Goal: Find specific page/section: Find specific page/section

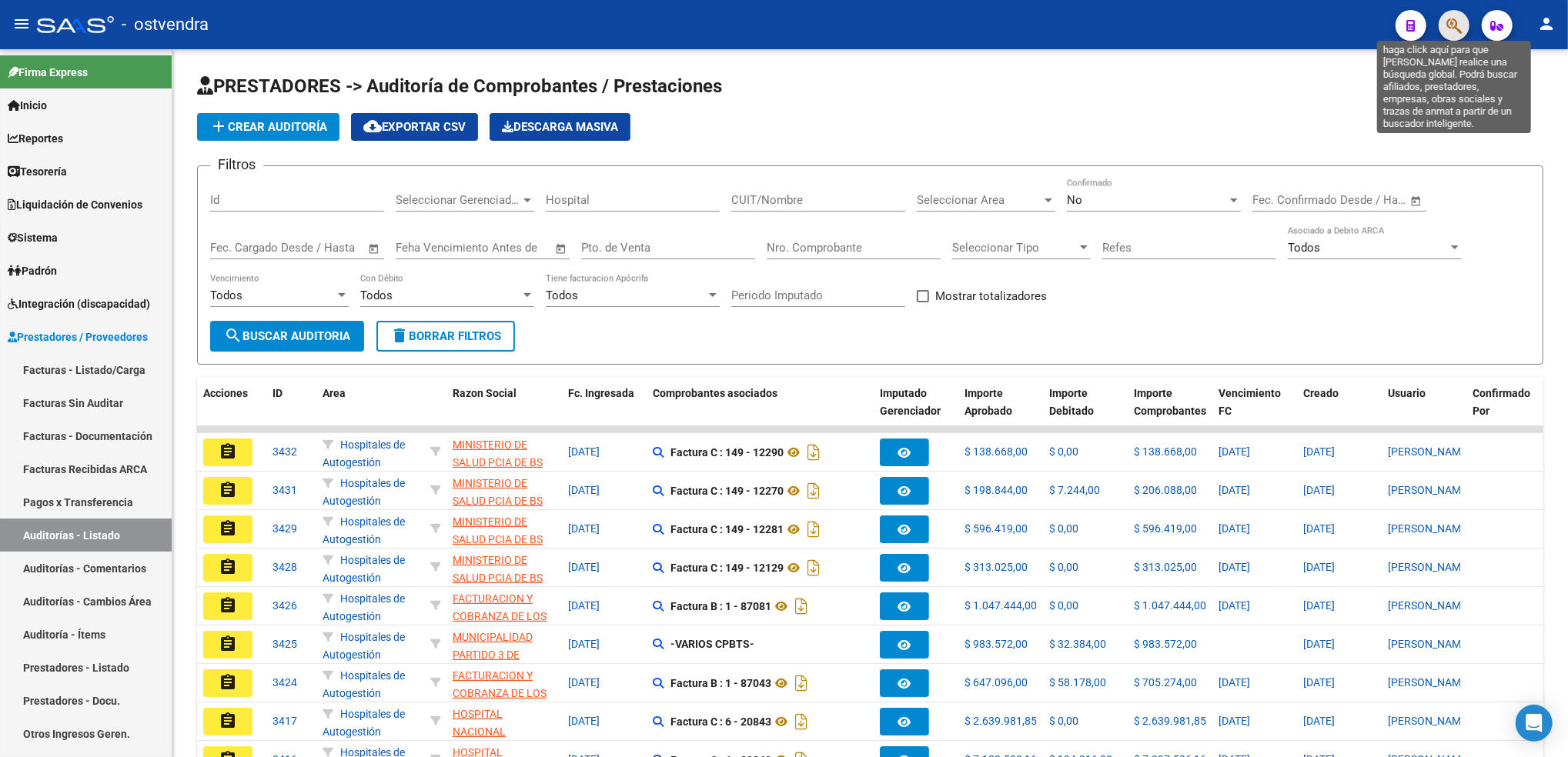
click at [1450, 23] on icon "button" at bounding box center [1454, 26] width 16 height 18
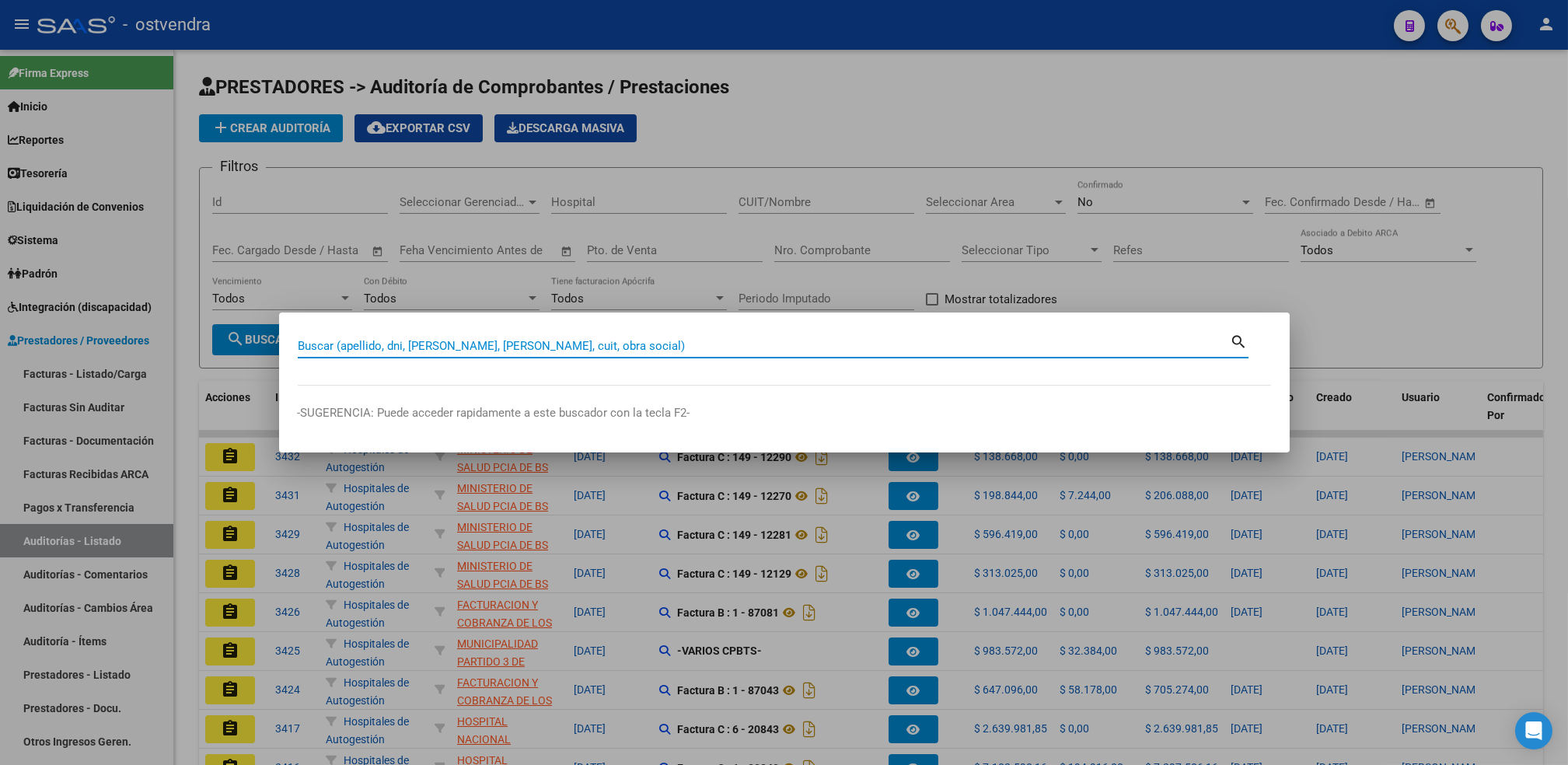
click at [858, 349] on input "Buscar (apellido, dni, [PERSON_NAME], [PERSON_NAME], cuit, obra social)" at bounding box center [765, 346] width 933 height 14
paste input "40132723"
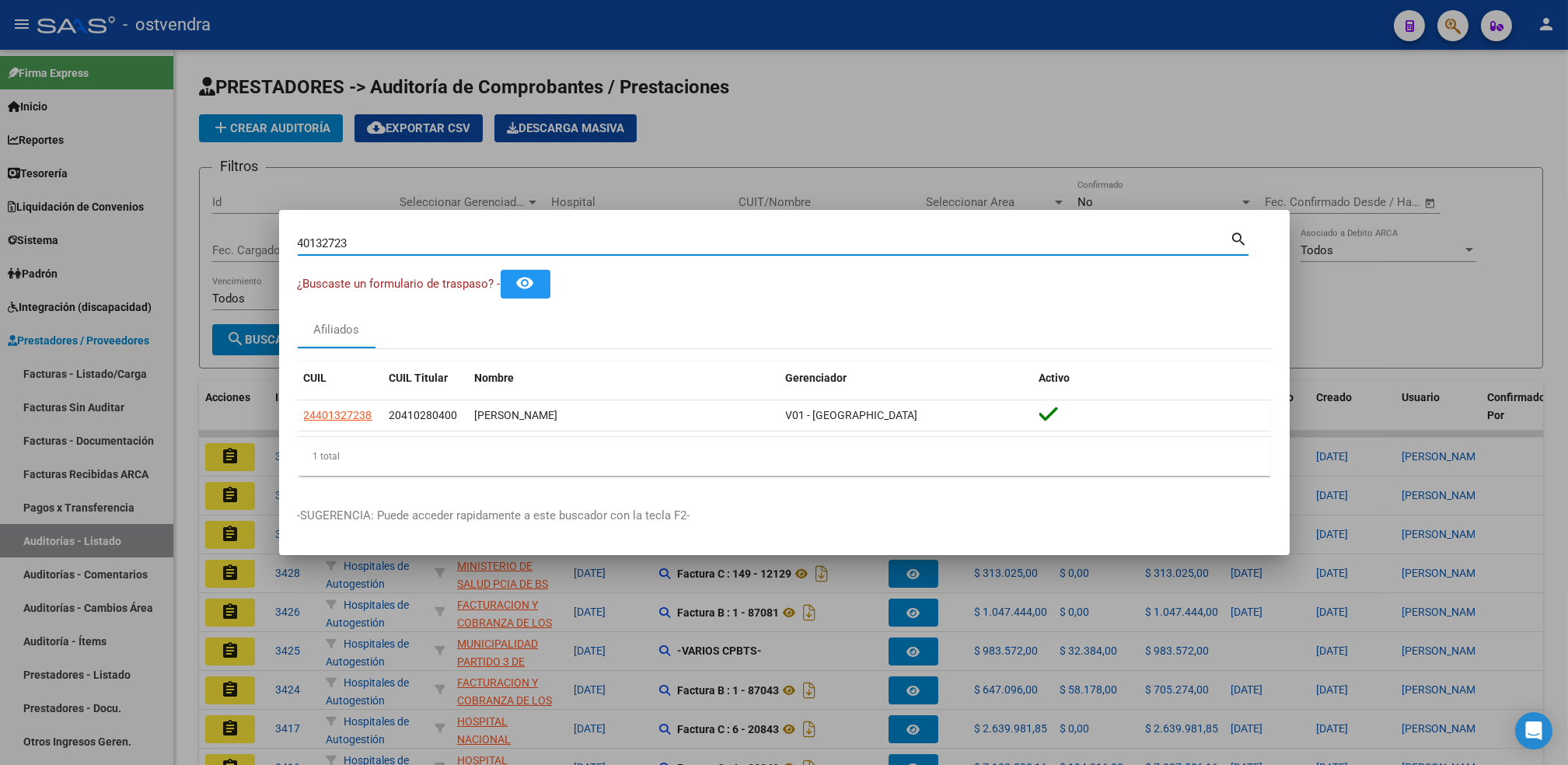
click at [495, 245] on input "40132723" at bounding box center [765, 243] width 933 height 14
type input "4"
paste input "57904467"
click at [766, 245] on input "57904467" at bounding box center [765, 243] width 933 height 14
type input "5"
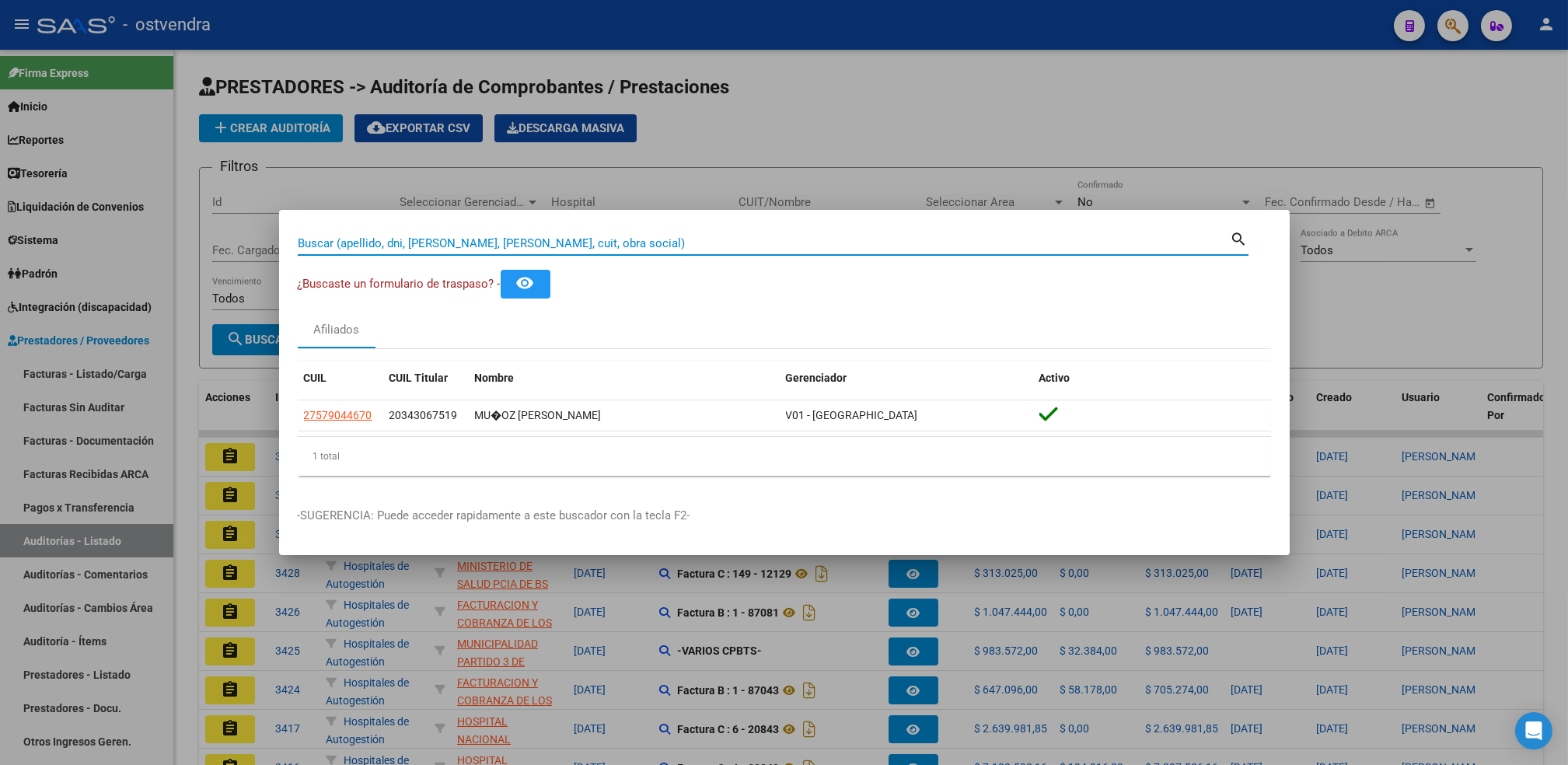
paste input "94492736"
click at [949, 240] on input "94492736" at bounding box center [765, 243] width 933 height 14
type input "9"
paste input "45912780"
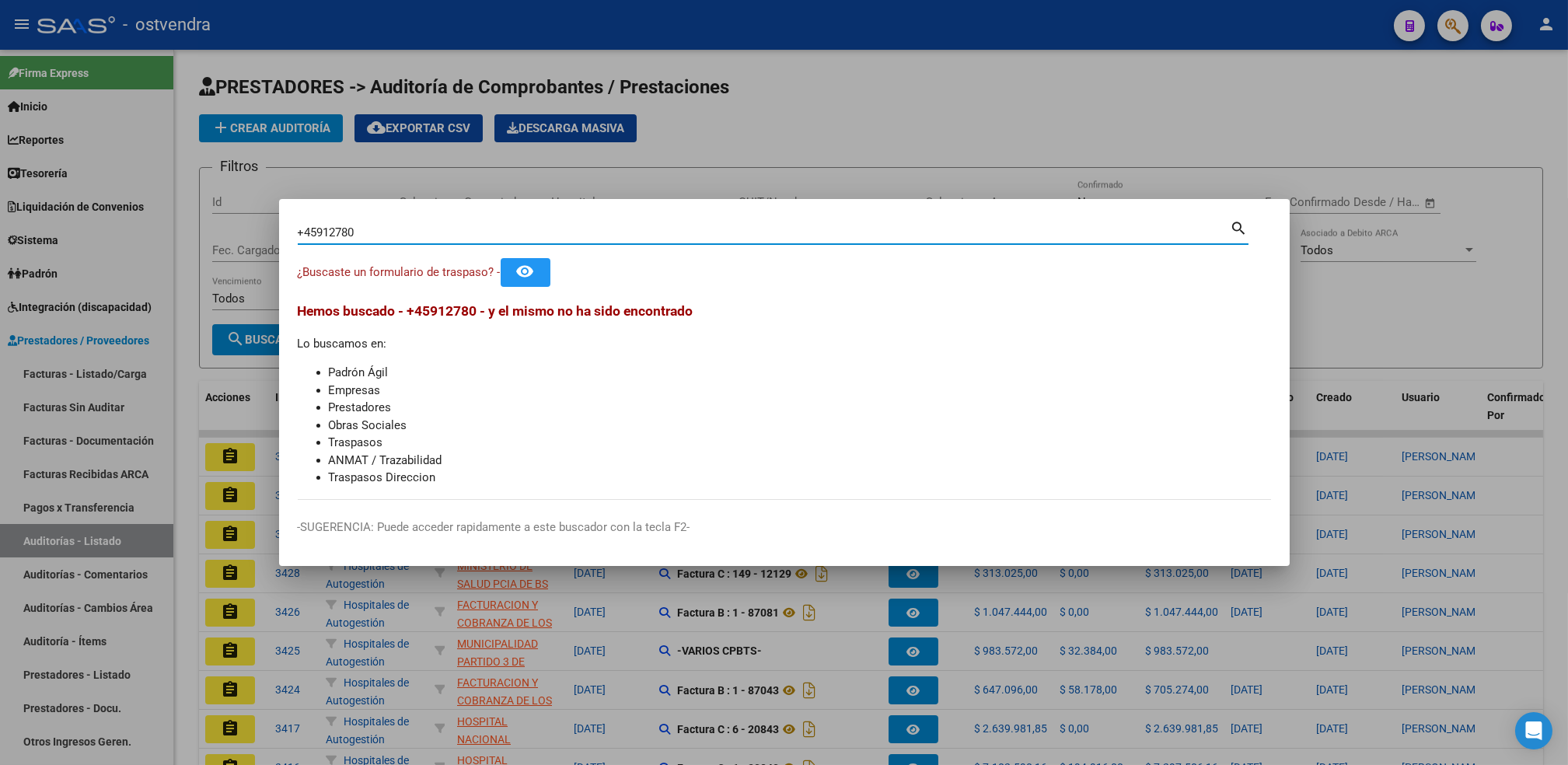
click at [305, 233] on input "+45912780" at bounding box center [765, 232] width 933 height 14
type input "45912780"
